Goal: Task Accomplishment & Management: Complete application form

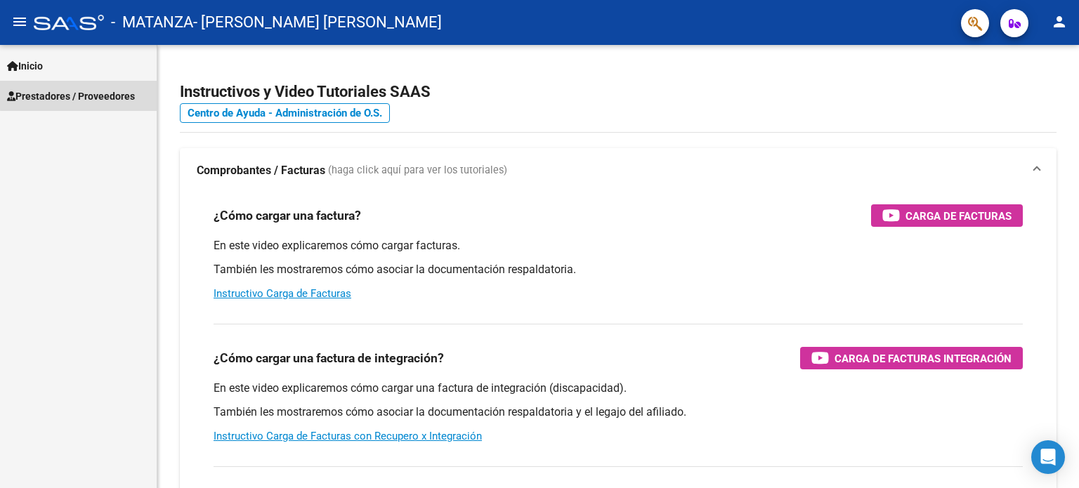
click at [103, 93] on span "Prestadores / Proveedores" at bounding box center [71, 96] width 128 height 15
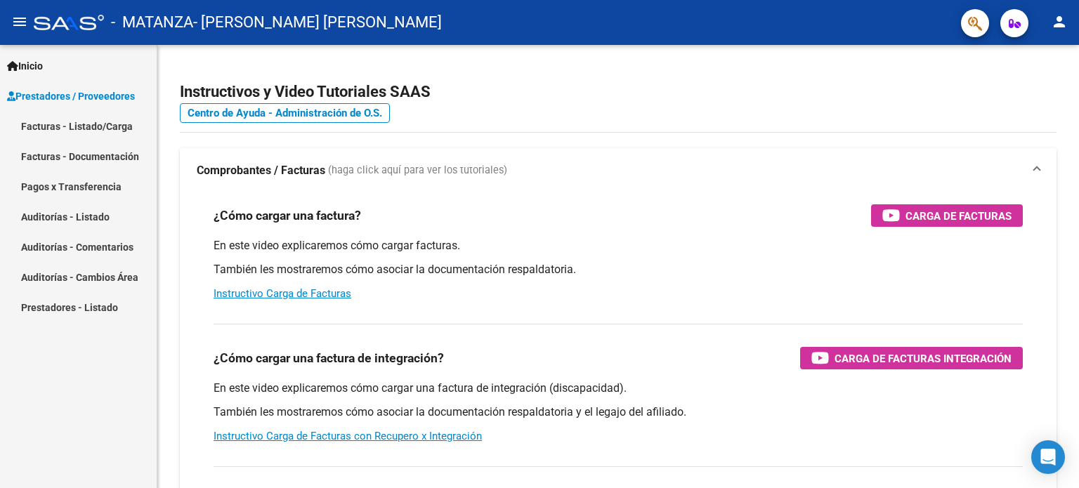
click at [103, 129] on link "Facturas - Listado/Carga" at bounding box center [78, 126] width 157 height 30
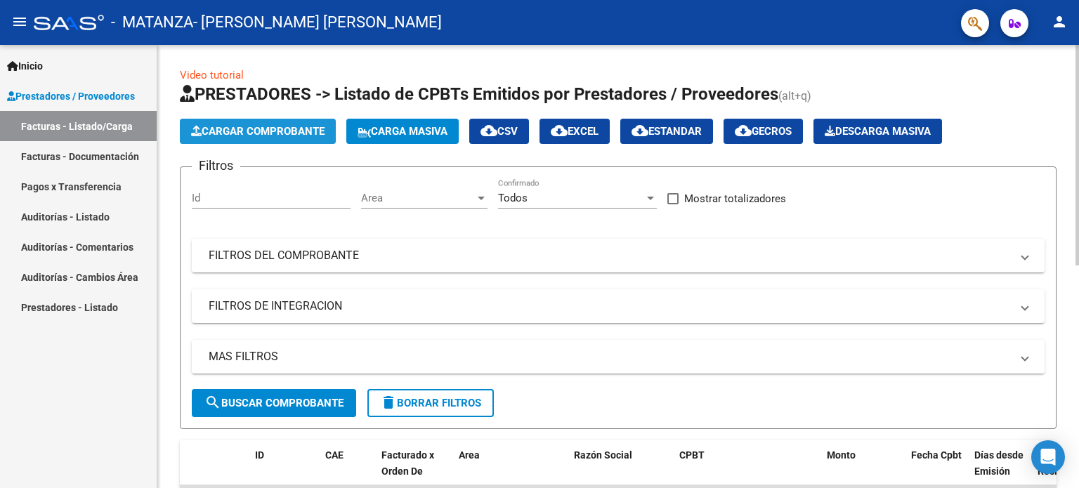
click at [301, 126] on span "Cargar Comprobante" at bounding box center [257, 131] width 133 height 13
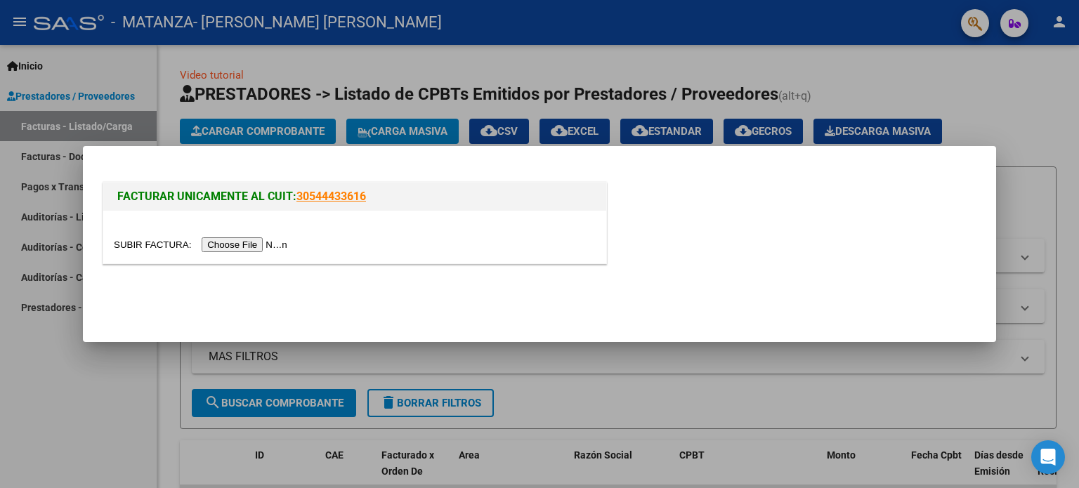
click at [256, 244] on input "file" at bounding box center [203, 244] width 178 height 15
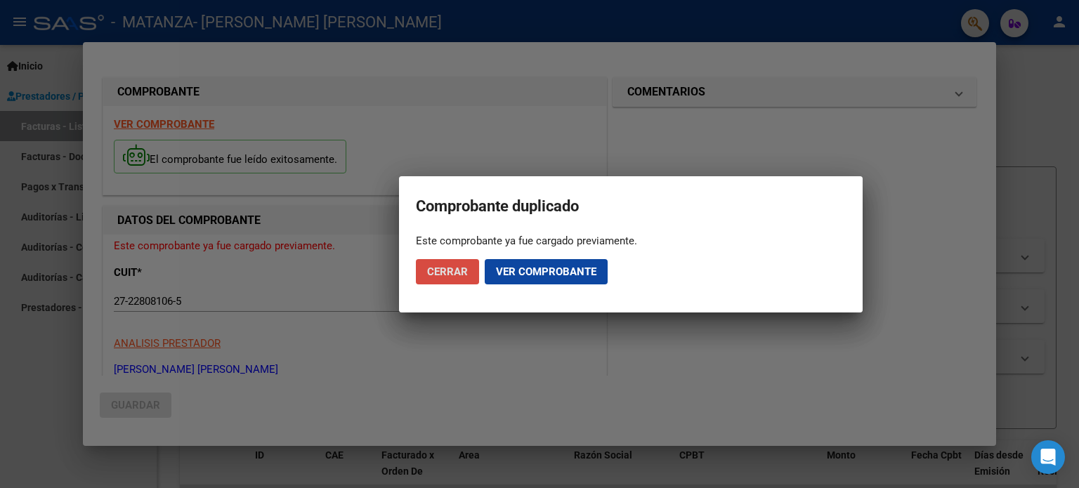
click at [430, 266] on span "Cerrar" at bounding box center [447, 272] width 41 height 13
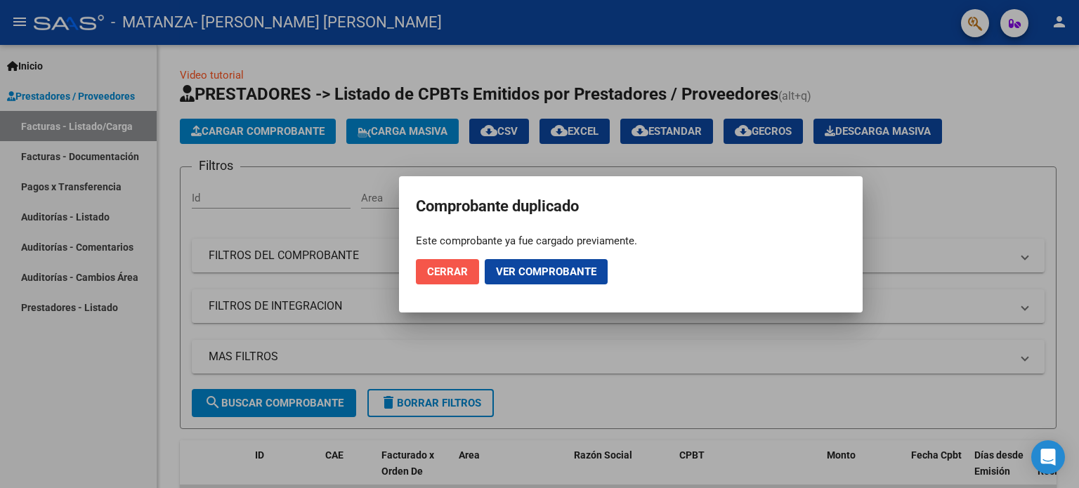
click at [434, 267] on span "Cerrar" at bounding box center [447, 272] width 41 height 13
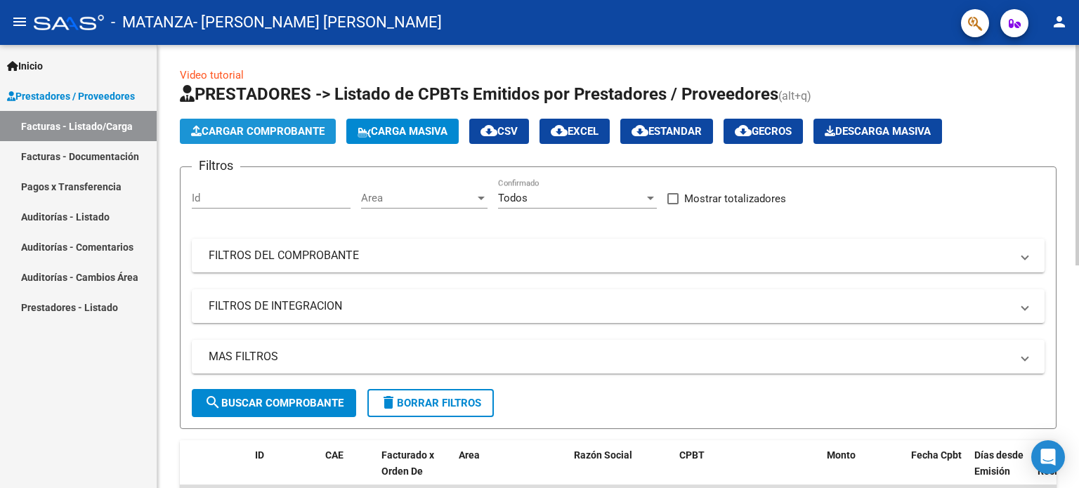
click at [313, 131] on span "Cargar Comprobante" at bounding box center [257, 131] width 133 height 13
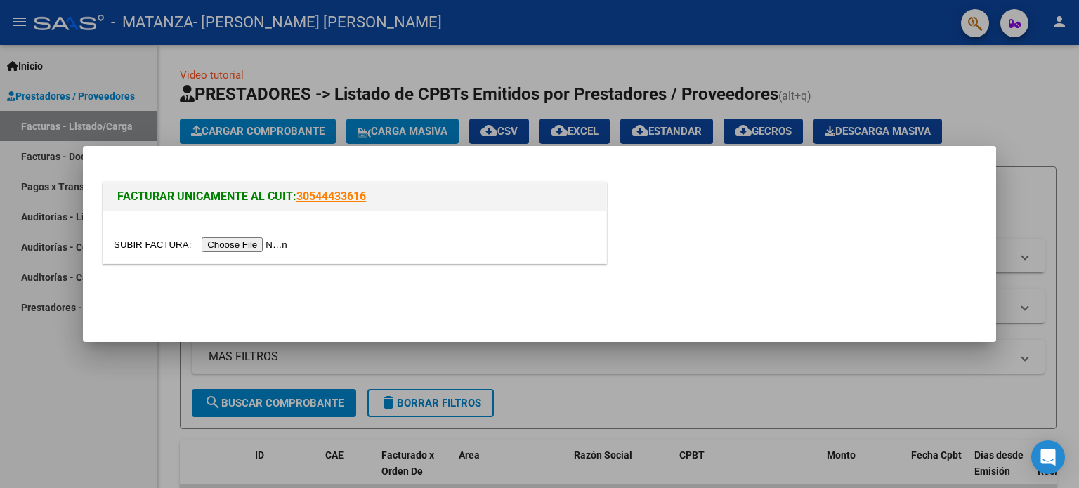
click at [259, 246] on input "file" at bounding box center [203, 244] width 178 height 15
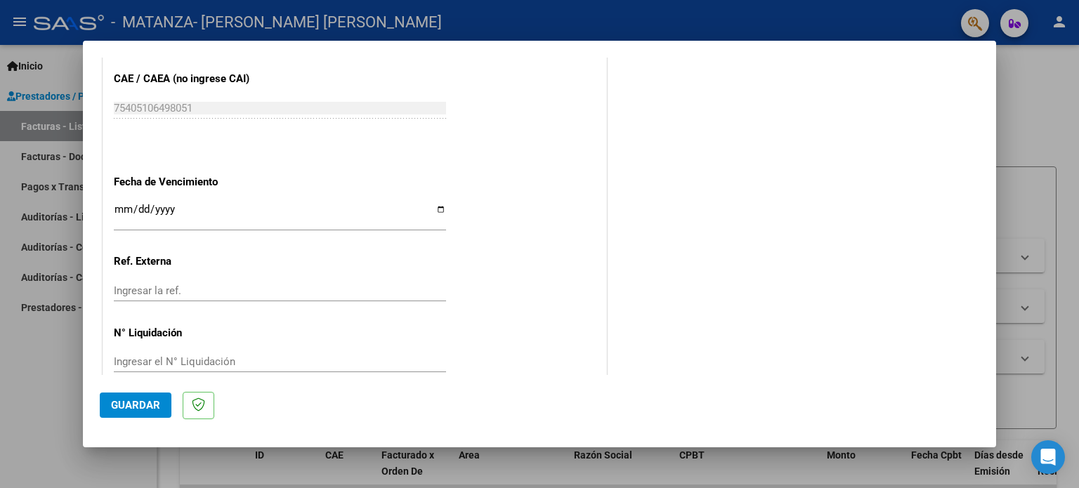
scroll to position [953, 0]
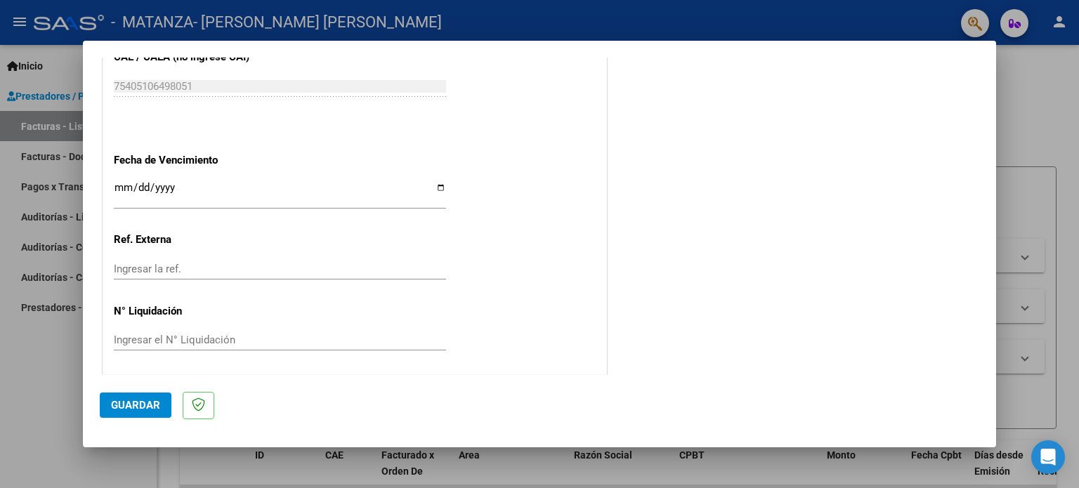
click at [438, 185] on input "Ingresar la fecha" at bounding box center [280, 193] width 332 height 22
type input "[DATE]"
click at [152, 399] on span "Guardar" at bounding box center [135, 405] width 49 height 13
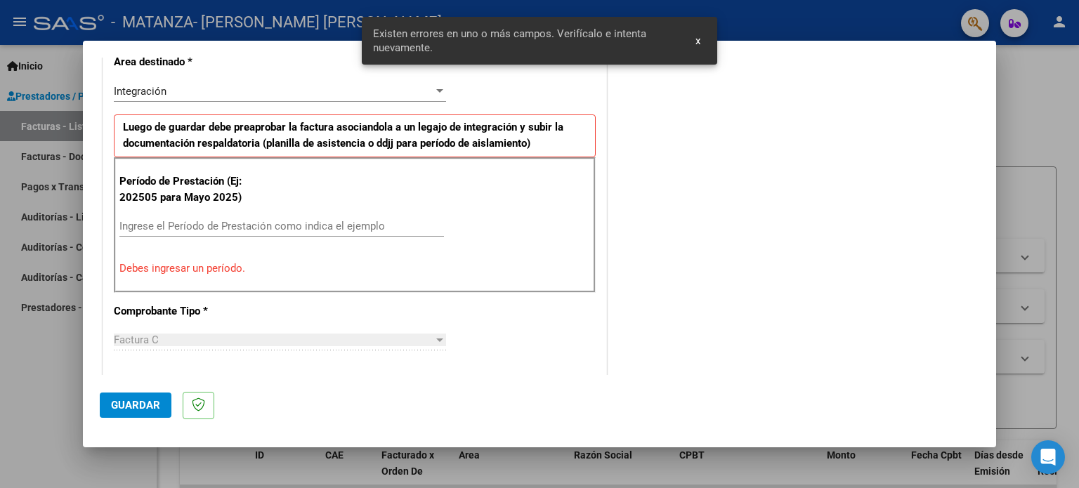
scroll to position [329, 0]
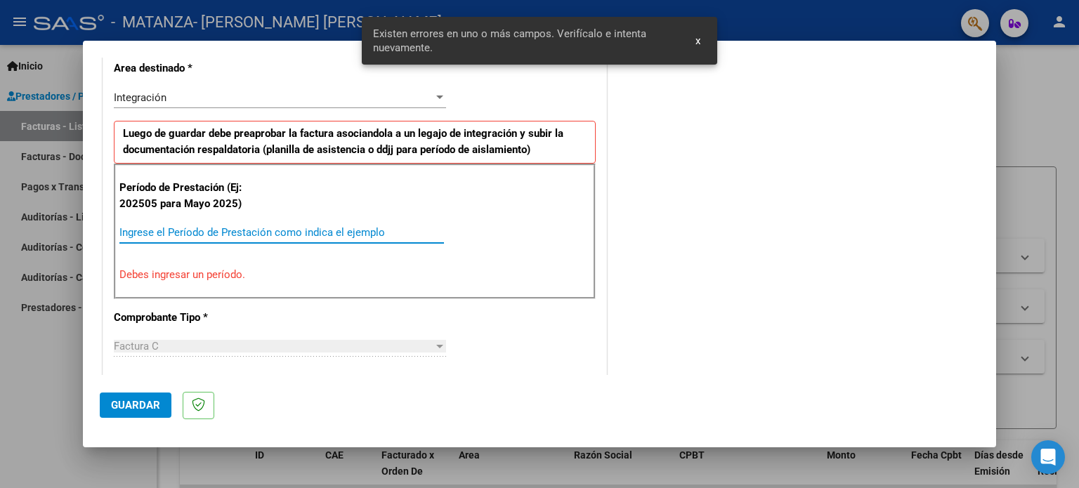
click at [211, 230] on input "Ingrese el Período de Prestación como indica el ejemplo" at bounding box center [281, 232] width 325 height 13
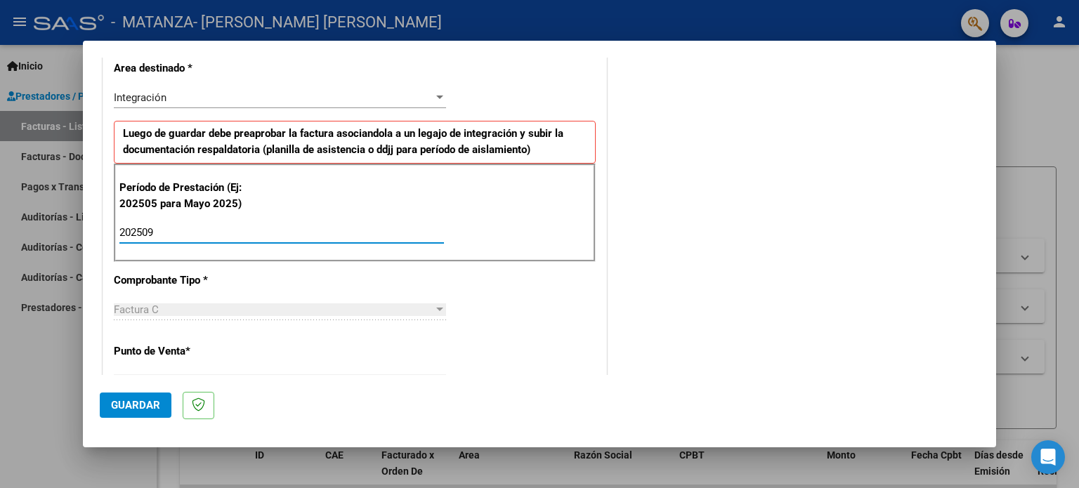
type input "202509"
click at [144, 404] on span "Guardar" at bounding box center [135, 405] width 49 height 13
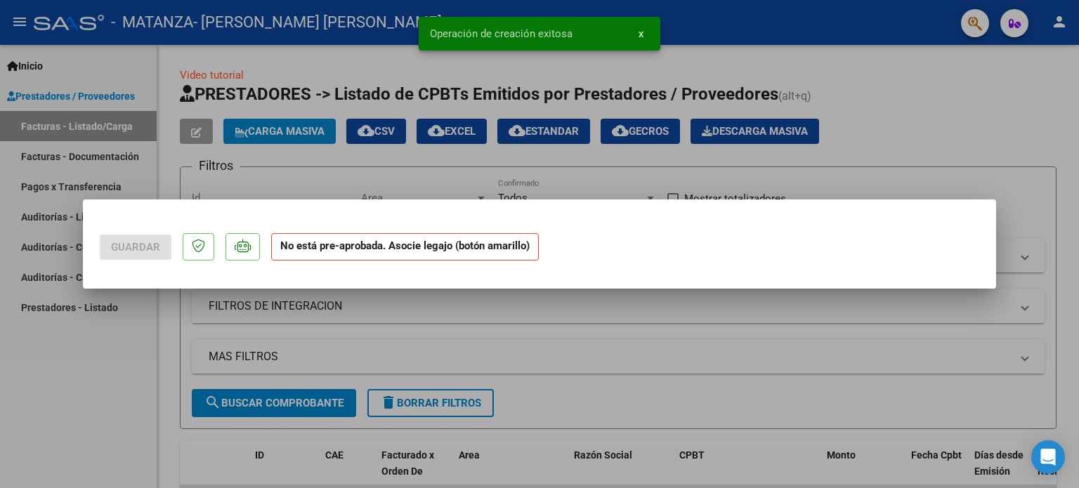
scroll to position [0, 0]
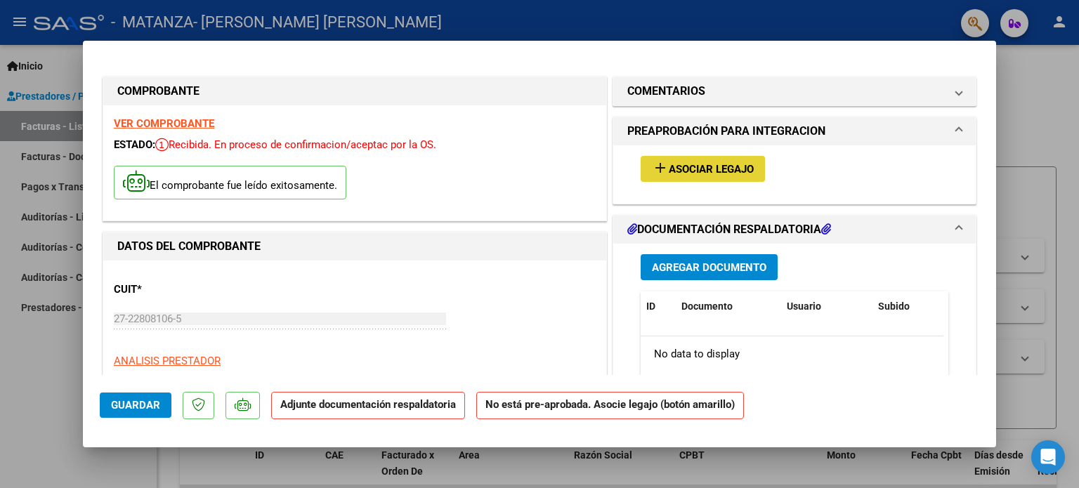
click at [684, 164] on span "Asociar Legajo" at bounding box center [711, 169] width 85 height 13
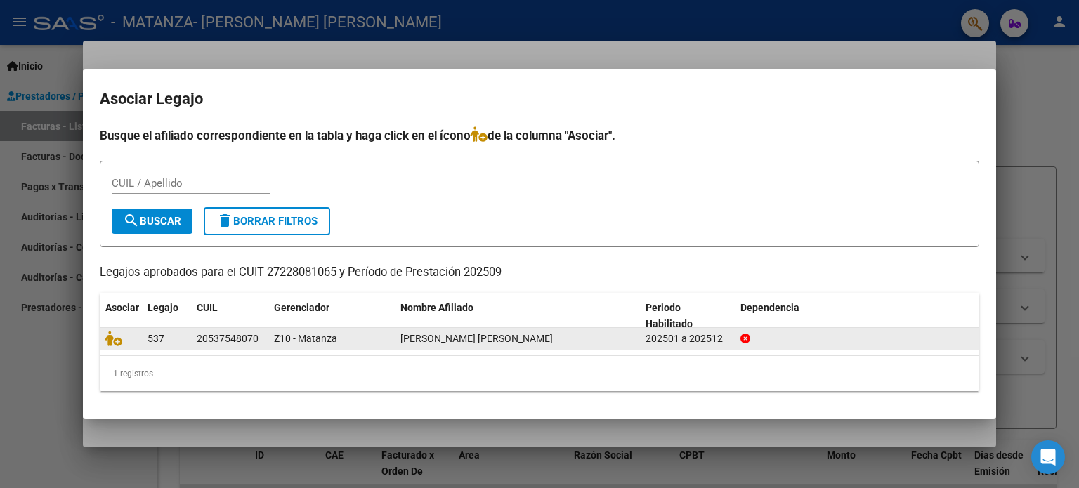
click at [160, 339] on span "537" at bounding box center [156, 338] width 17 height 11
click at [112, 336] on icon at bounding box center [113, 338] width 17 height 15
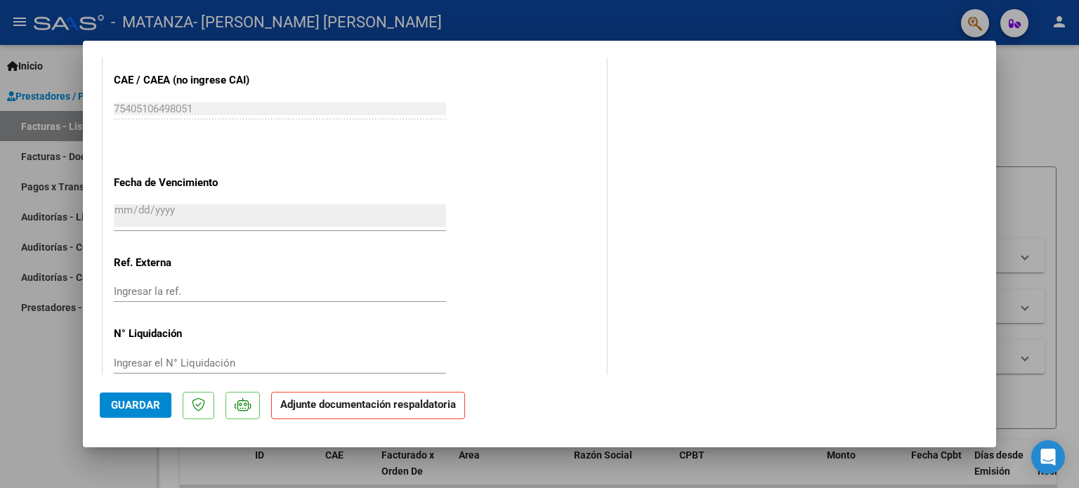
scroll to position [939, 0]
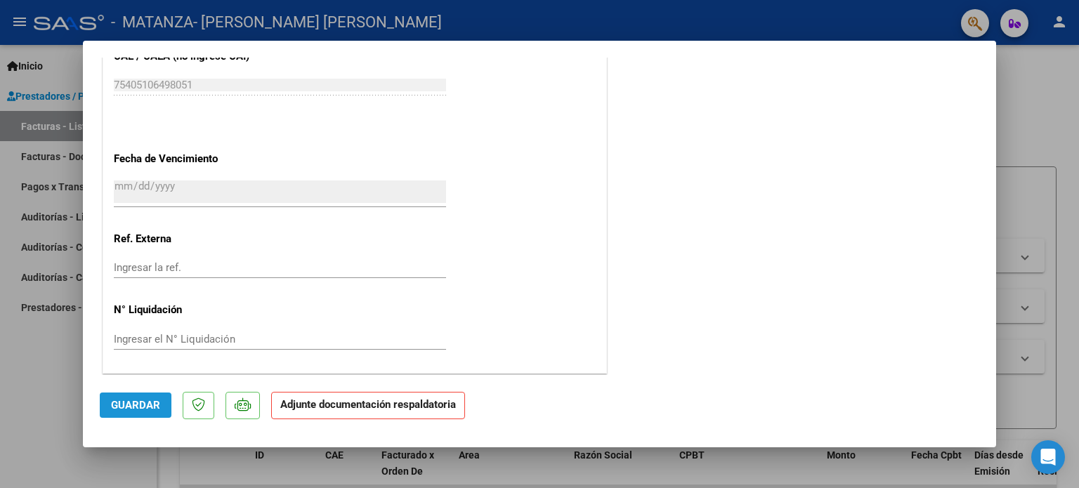
click at [150, 404] on span "Guardar" at bounding box center [135, 405] width 49 height 13
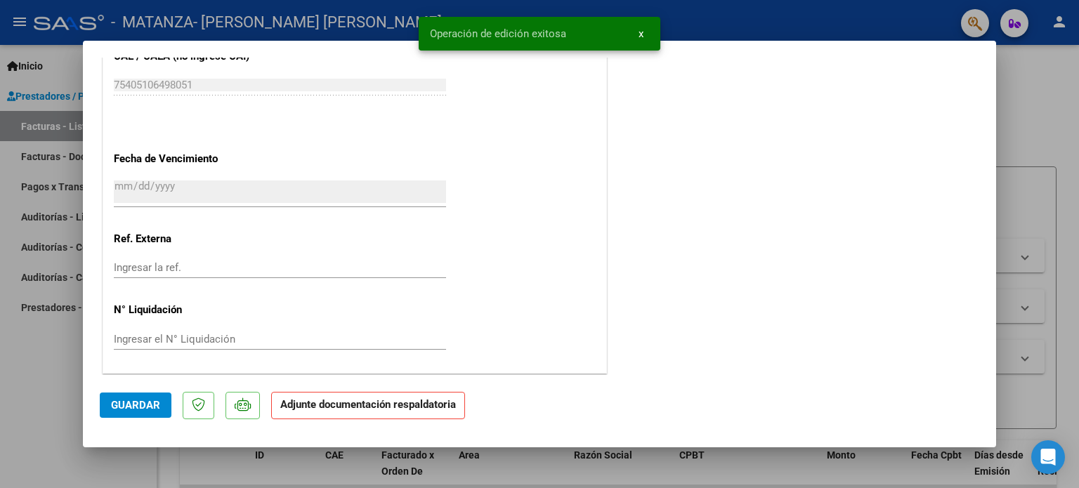
click at [351, 407] on strong "Adjunte documentación respaldatoria" at bounding box center [368, 404] width 176 height 13
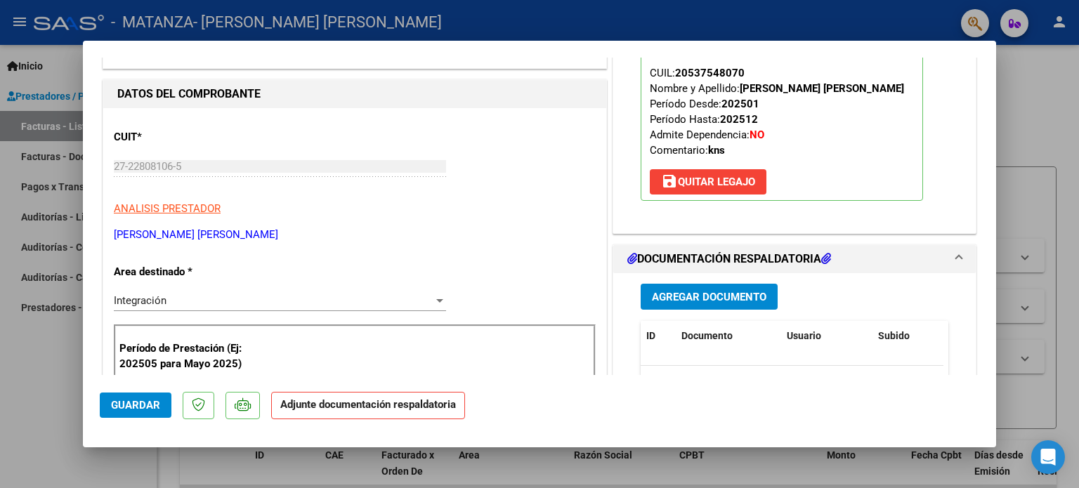
scroll to position [150, 0]
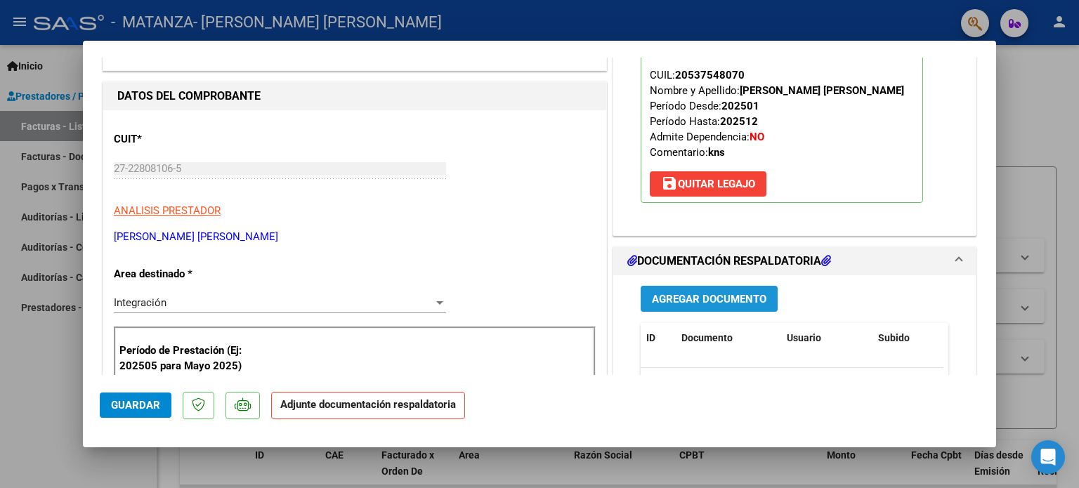
click at [742, 303] on span "Agregar Documento" at bounding box center [709, 299] width 115 height 13
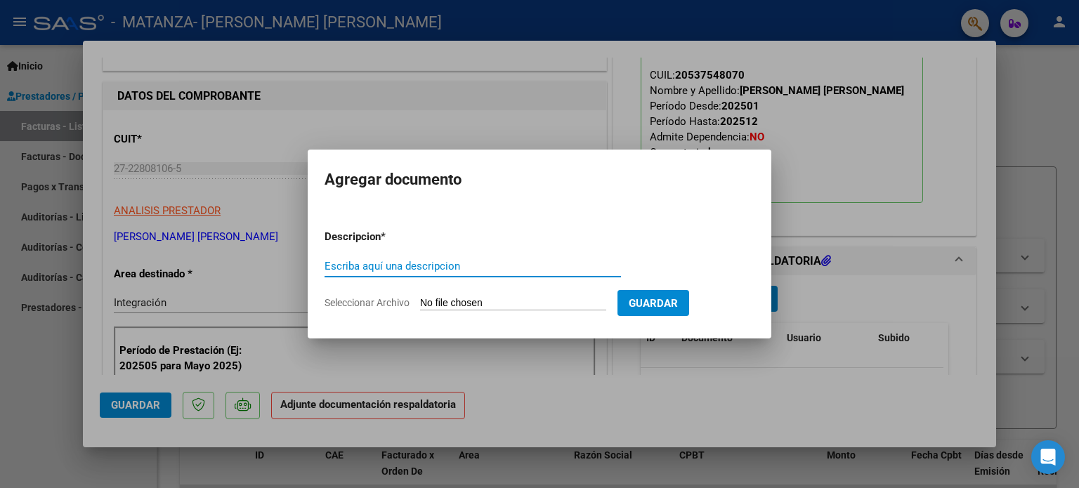
click at [577, 266] on input "Escriba aquí una descripcion" at bounding box center [473, 266] width 296 height 13
type input "Planilla de asistencia"
click at [463, 301] on input "Seleccionar Archivo" at bounding box center [513, 303] width 186 height 13
type input "C:\fakepath\PA [PERSON_NAME].pdf"
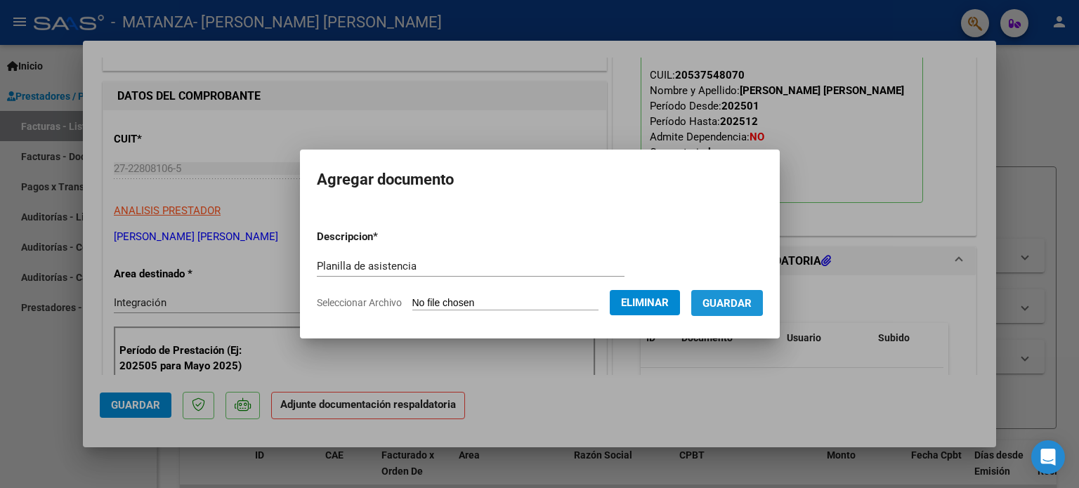
click at [733, 301] on span "Guardar" at bounding box center [727, 303] width 49 height 13
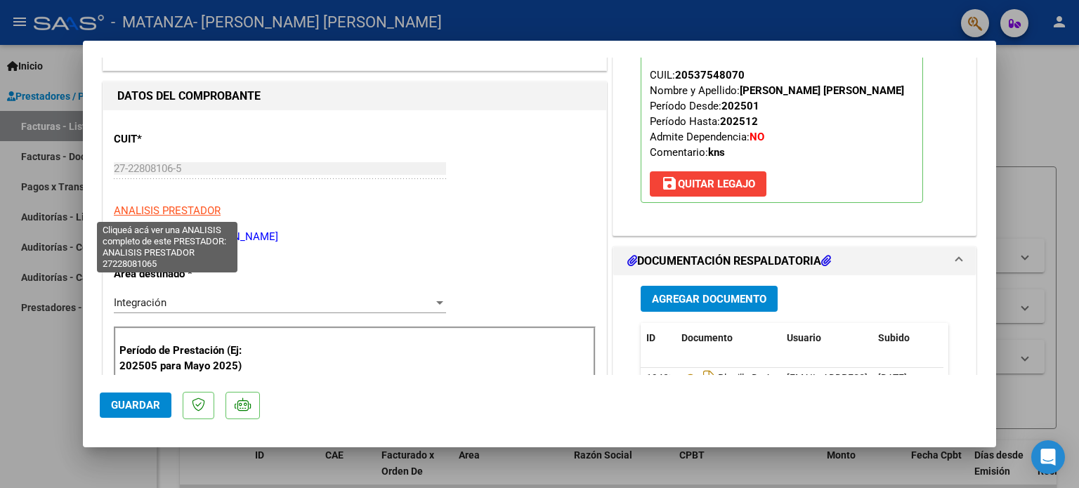
click at [171, 212] on span "ANALISIS PRESTADOR" at bounding box center [167, 210] width 107 height 13
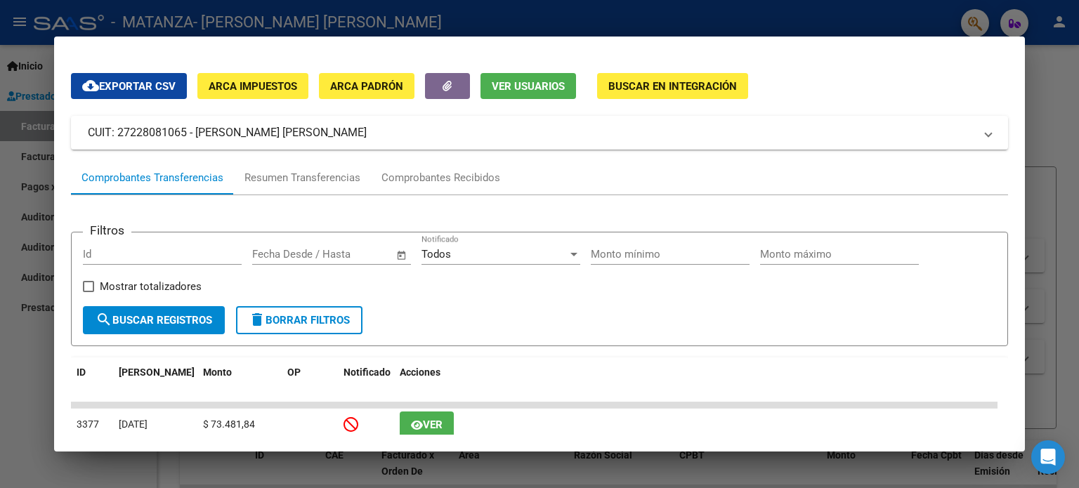
scroll to position [0, 0]
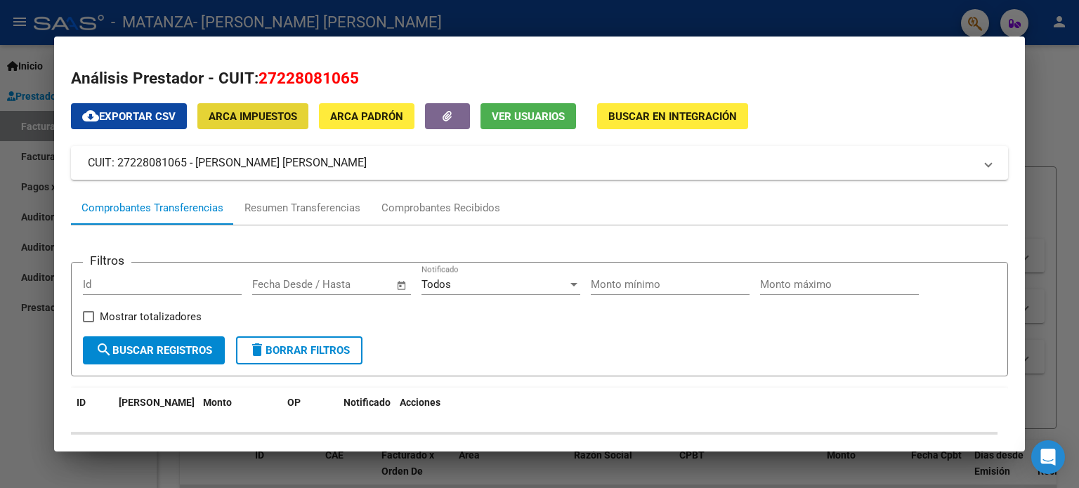
click at [302, 123] on button "ARCA Impuestos" at bounding box center [252, 116] width 111 height 26
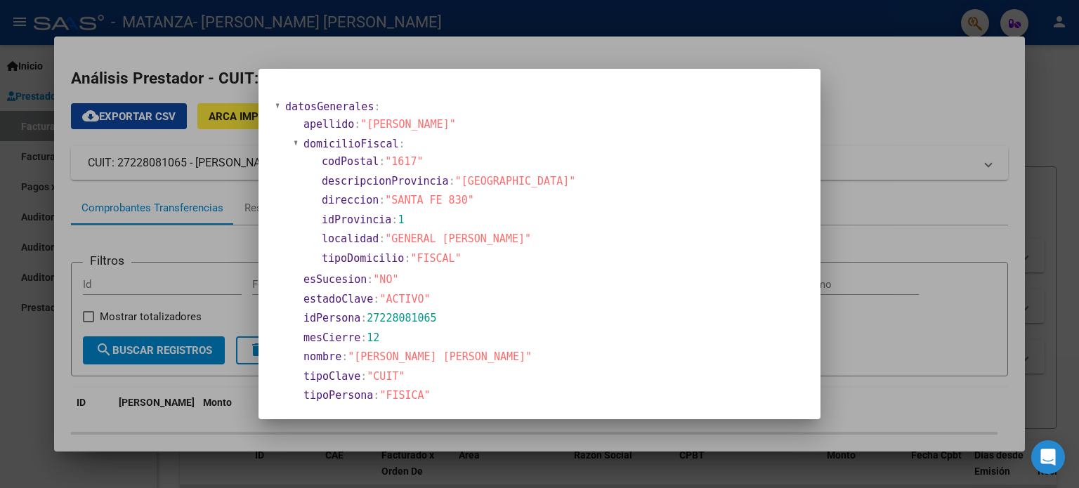
click at [840, 56] on div at bounding box center [539, 244] width 1079 height 488
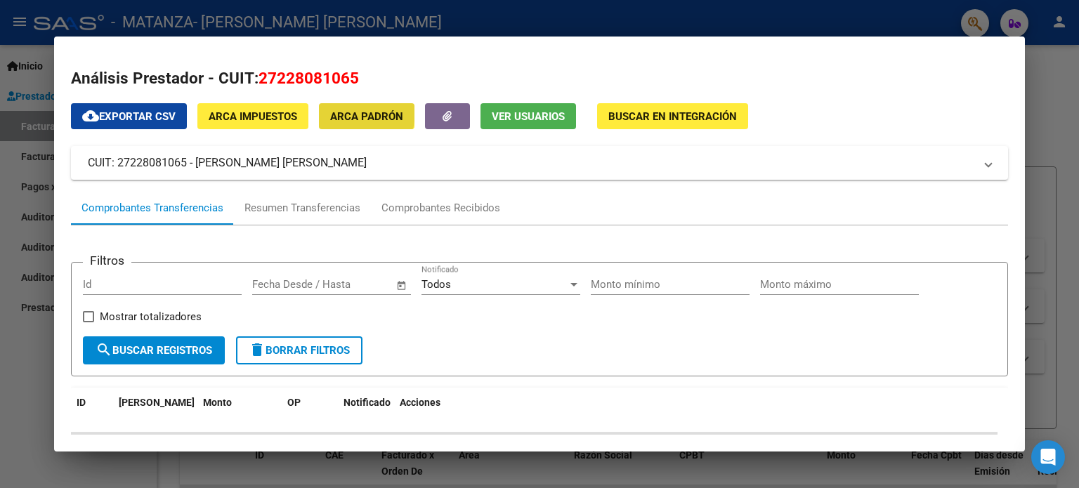
click at [344, 112] on span "ARCA Padrón" at bounding box center [366, 116] width 73 height 13
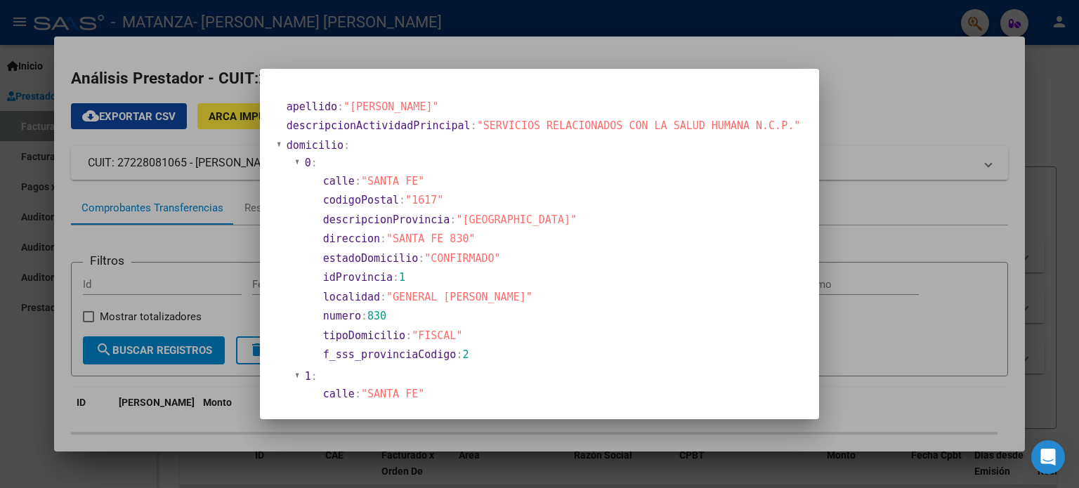
click at [832, 103] on div at bounding box center [539, 244] width 1079 height 488
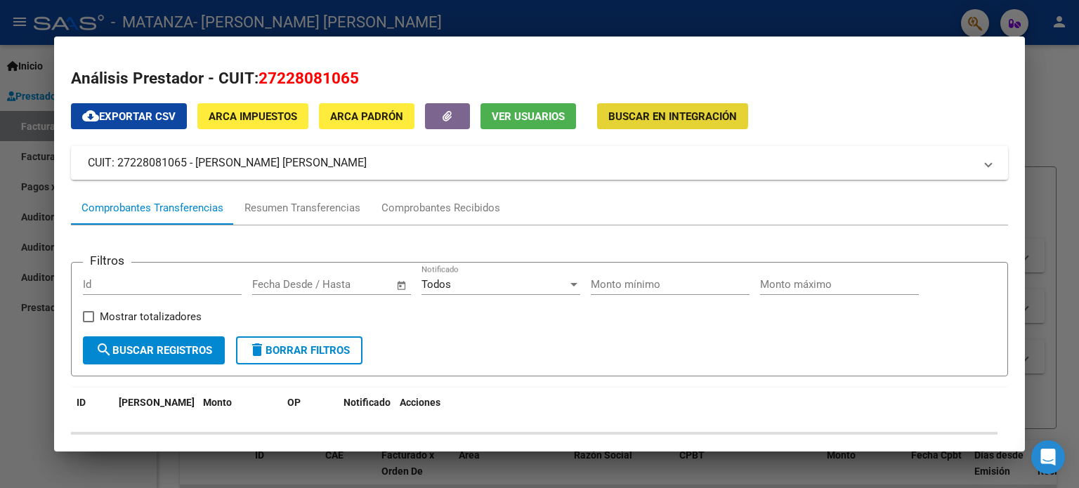
click at [632, 106] on button "Buscar en Integración" at bounding box center [672, 116] width 151 height 26
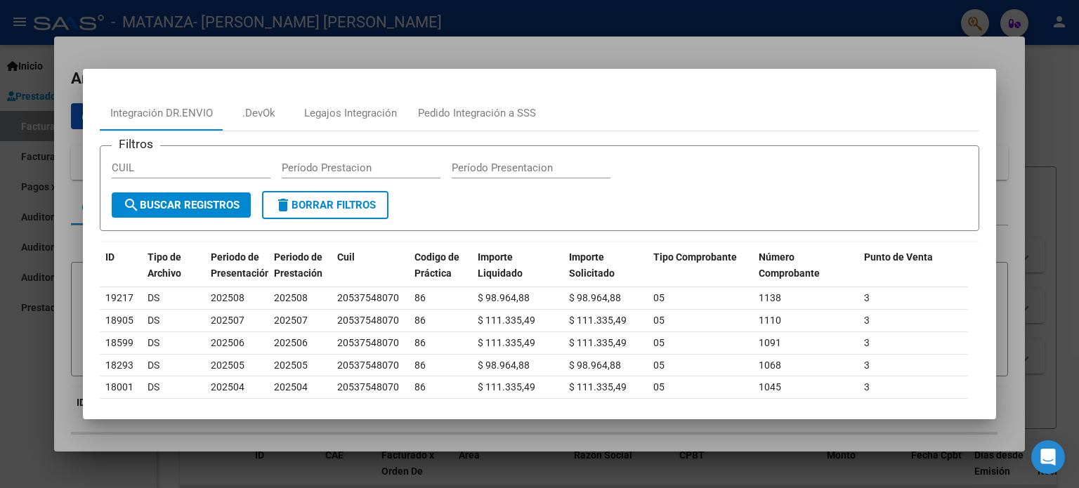
click at [917, 48] on div at bounding box center [539, 244] width 1079 height 488
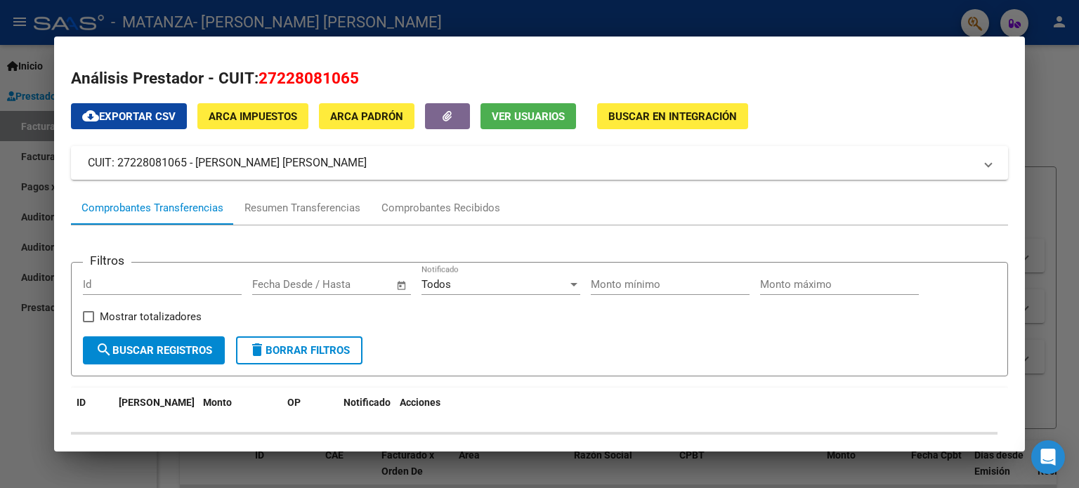
click at [876, 19] on div at bounding box center [539, 244] width 1079 height 488
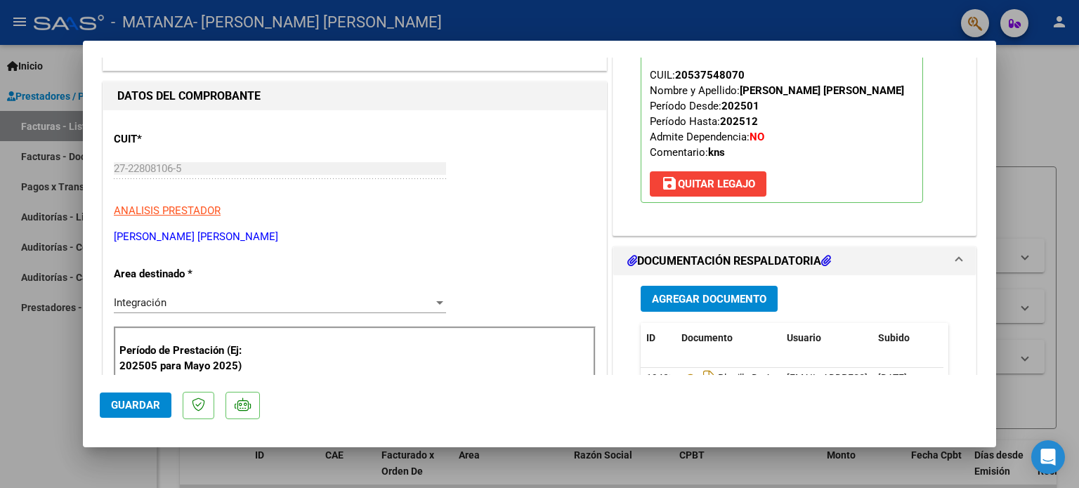
click at [1009, 77] on div at bounding box center [539, 244] width 1079 height 488
type input "$ 0,00"
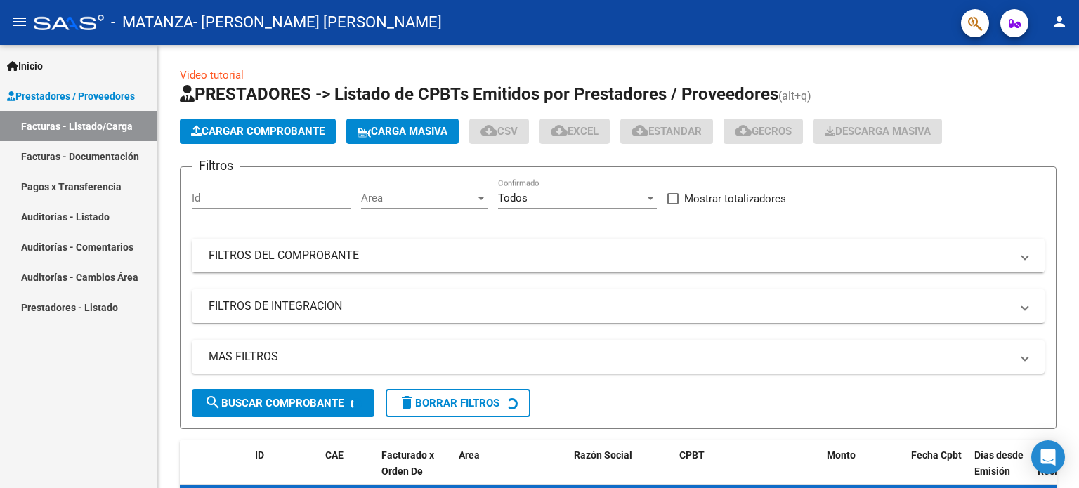
click at [1009, 77] on div "Video tutorial PRESTADORES -> Listado de CPBTs Emitidos por Prestadores / Prove…" at bounding box center [618, 476] width 877 height 819
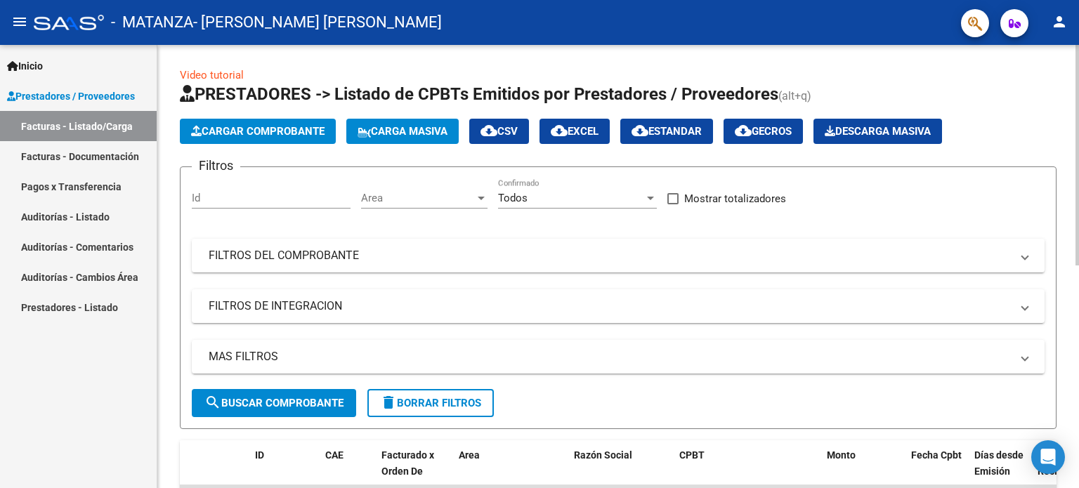
drag, startPoint x: 1009, startPoint y: 77, endPoint x: 1078, endPoint y: 86, distance: 70.1
click at [1078, 86] on div "Video tutorial PRESTADORES -> Listado de CPBTs Emitidos por Prestadores / Prove…" at bounding box center [619, 486] width 925 height 883
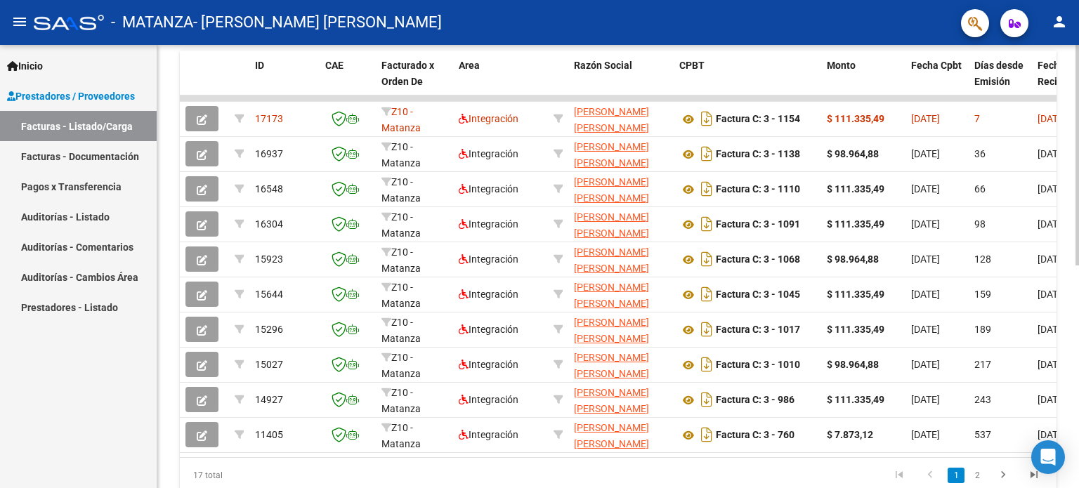
scroll to position [393, 0]
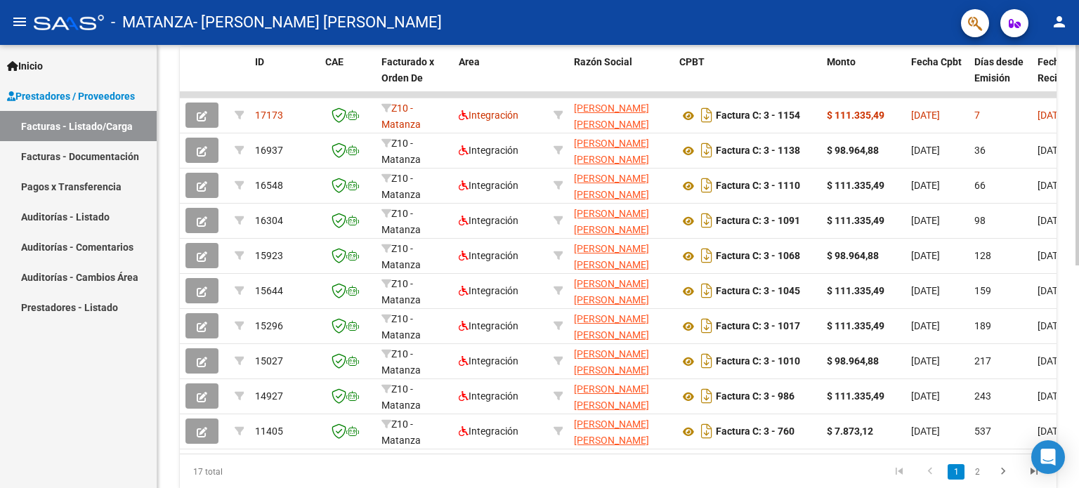
click at [1073, 285] on div "Video tutorial PRESTADORES -> Listado de CPBTs Emitidos por Prestadores / Prove…" at bounding box center [619, 93] width 925 height 883
click at [1073, 261] on div "Video tutorial PRESTADORES -> Listado de CPBTs Emitidos por Prestadores / Prove…" at bounding box center [618, 93] width 922 height 883
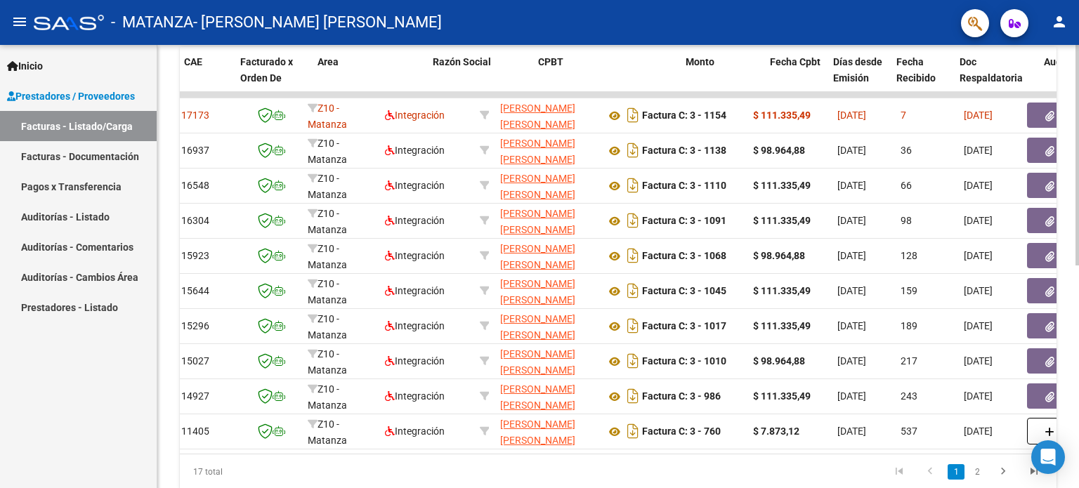
scroll to position [0, 0]
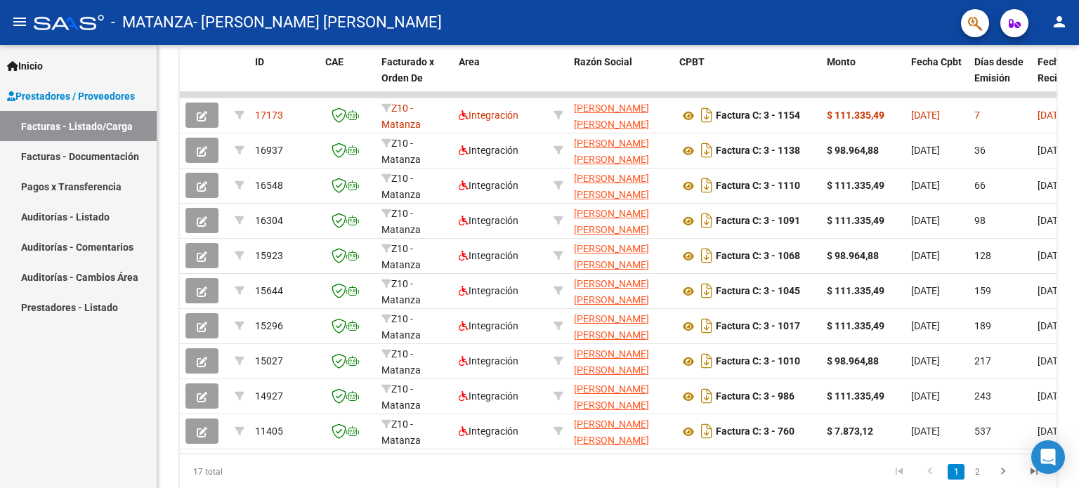
click at [50, 355] on div "Inicio Instructivos Contacto OS Prestadores / Proveedores Facturas - Listado/Ca…" at bounding box center [78, 266] width 157 height 443
